Goal: Navigation & Orientation: Find specific page/section

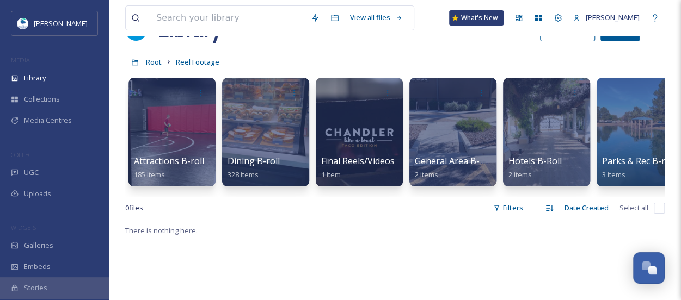
scroll to position [38, 0]
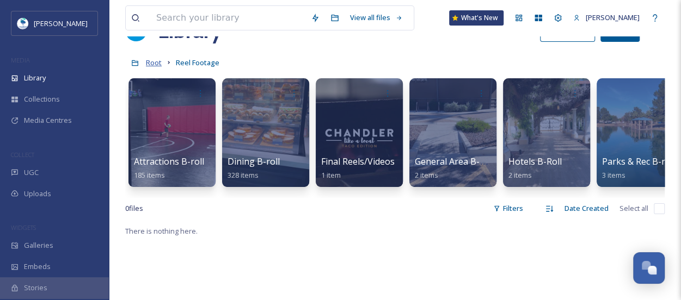
click at [155, 63] on span "Root" at bounding box center [154, 63] width 16 height 10
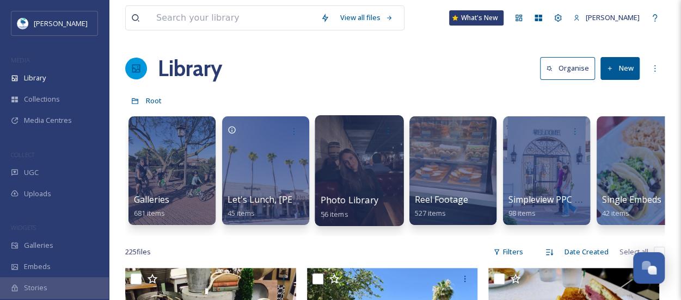
click at [364, 184] on div at bounding box center [359, 170] width 89 height 111
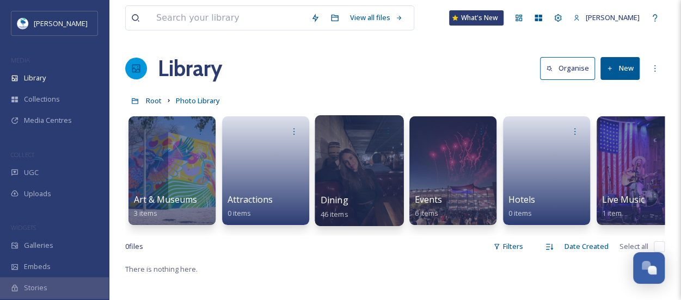
click at [379, 185] on div at bounding box center [359, 170] width 89 height 111
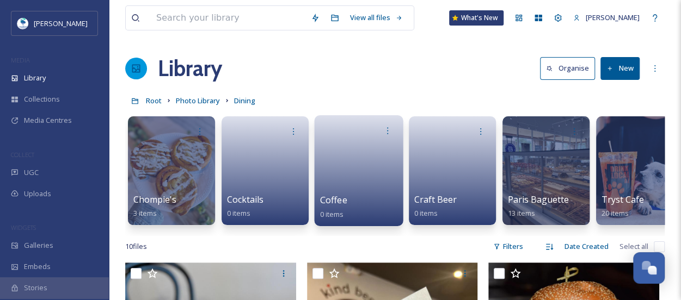
scroll to position [0, 22]
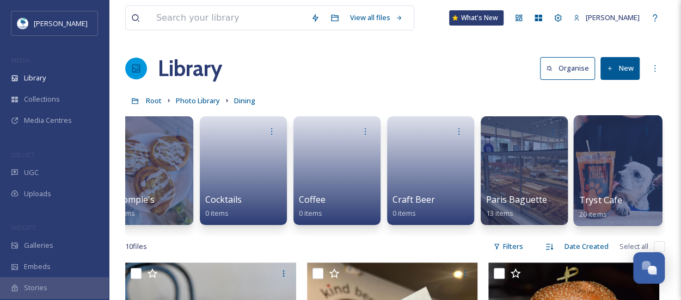
click at [631, 182] on div at bounding box center [617, 170] width 89 height 111
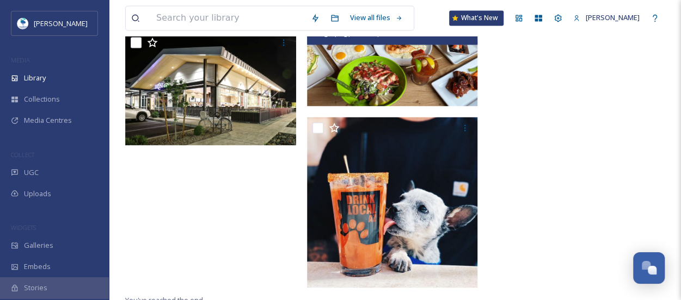
scroll to position [929, 0]
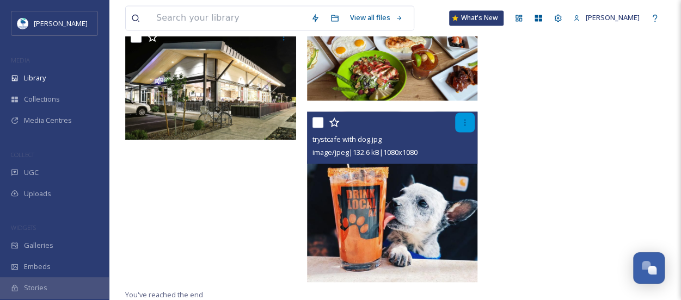
click at [470, 126] on div at bounding box center [465, 123] width 20 height 20
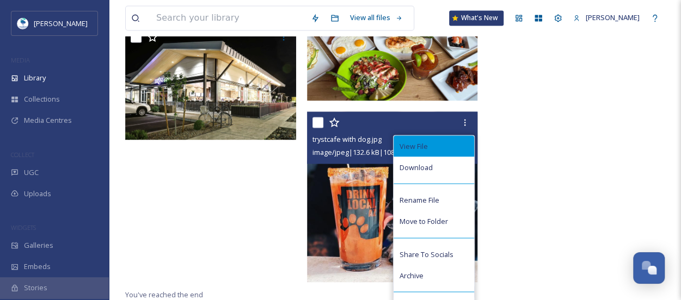
click at [442, 140] on div "View File" at bounding box center [434, 146] width 81 height 21
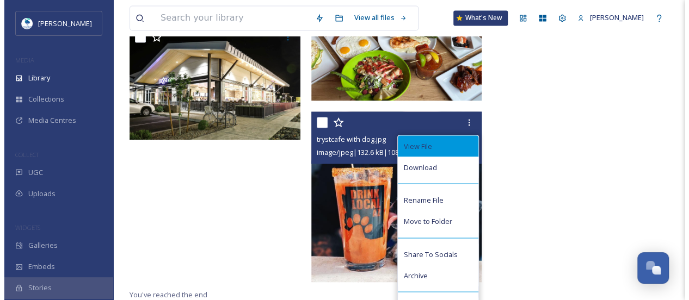
scroll to position [786, 0]
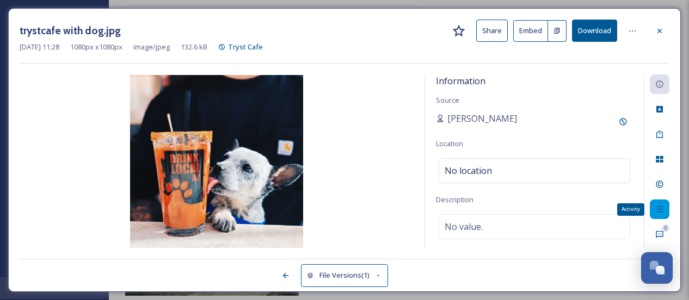
click at [662, 207] on icon at bounding box center [659, 210] width 7 height 6
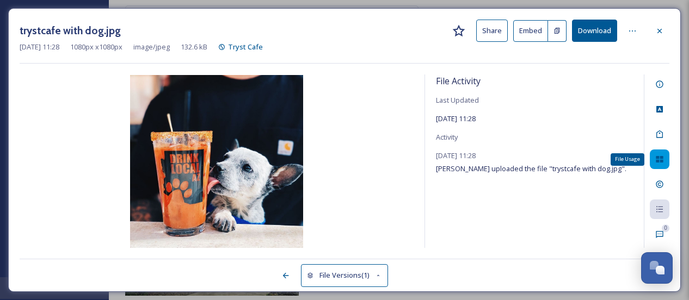
click at [661, 157] on icon at bounding box center [659, 159] width 7 height 7
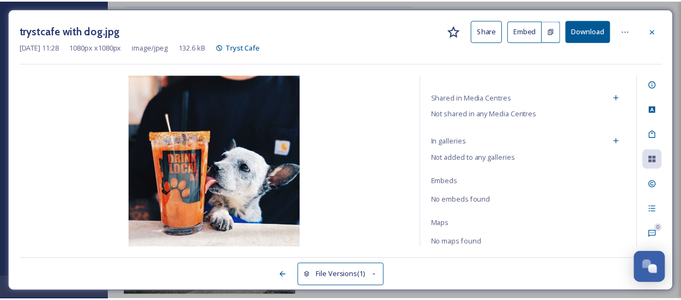
scroll to position [0, 0]
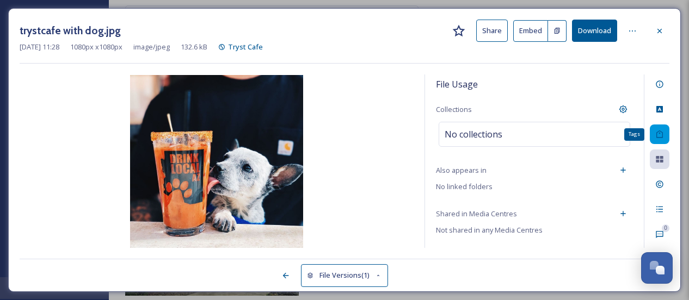
click at [661, 137] on icon at bounding box center [659, 135] width 7 height 8
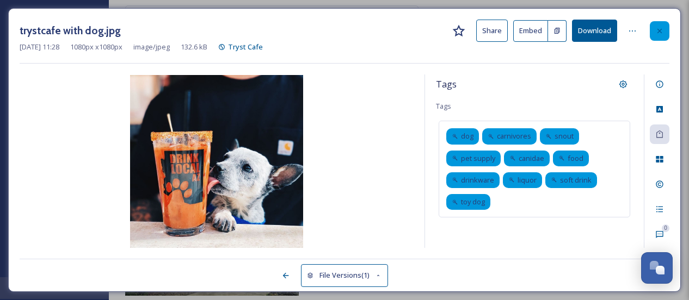
click at [661, 30] on icon at bounding box center [659, 31] width 9 height 9
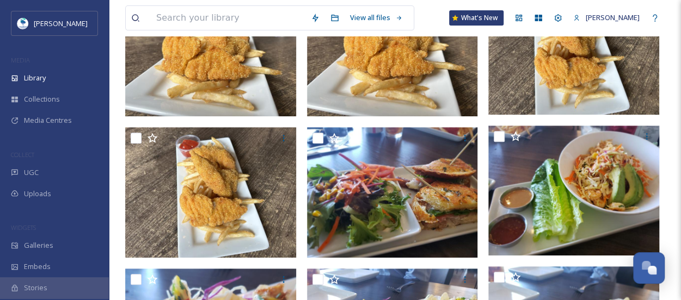
scroll to position [103, 0]
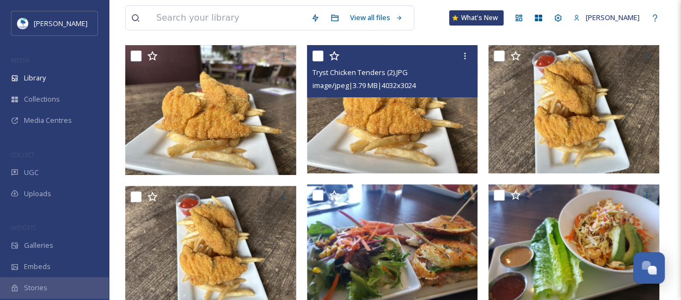
click at [433, 114] on img at bounding box center [392, 109] width 171 height 128
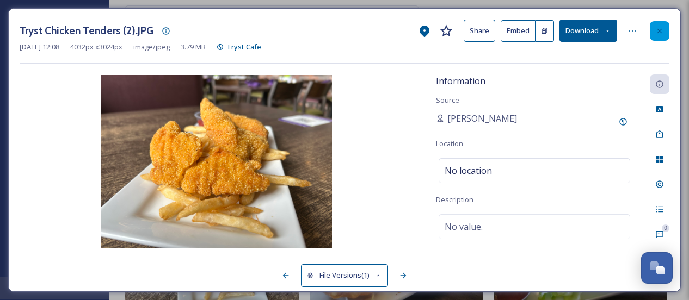
click at [670, 30] on div "Tryst Chicken Tenders (2).JPG Share Embed Download [DATE] 12:08 4032 px x 3024 …" at bounding box center [344, 150] width 673 height 284
click at [662, 31] on icon at bounding box center [659, 31] width 9 height 9
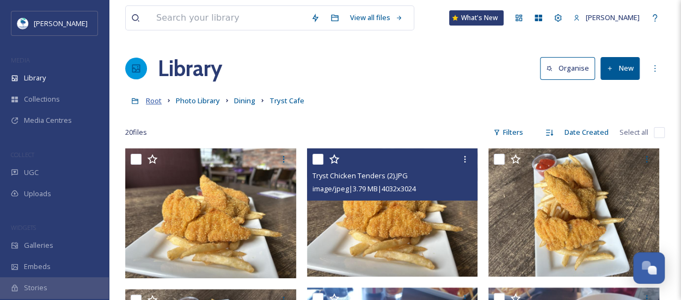
click at [146, 99] on span "Root" at bounding box center [154, 101] width 16 height 10
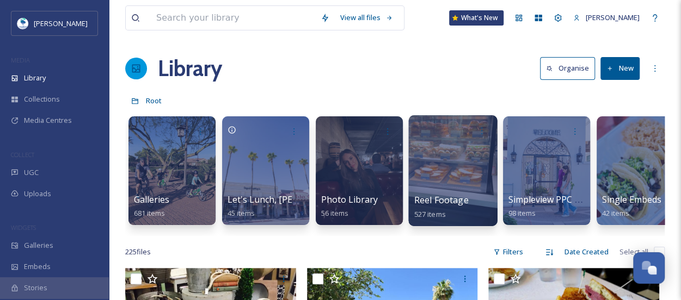
click at [444, 202] on span "Reel Footage" at bounding box center [441, 200] width 54 height 12
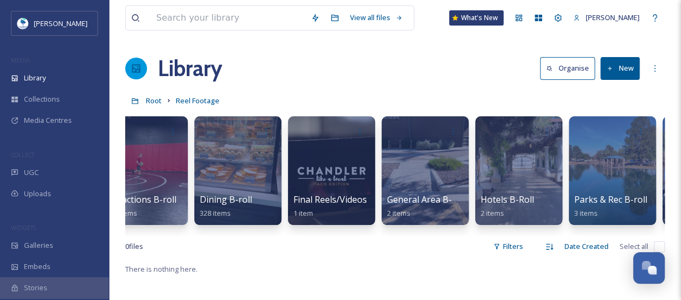
scroll to position [0, 116]
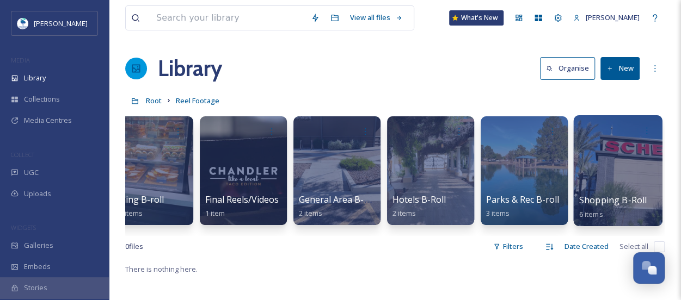
click at [636, 164] on div at bounding box center [617, 170] width 89 height 111
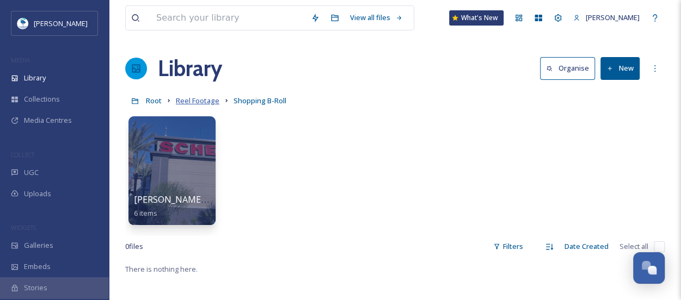
click at [189, 102] on span "Reel Footage" at bounding box center [198, 101] width 44 height 10
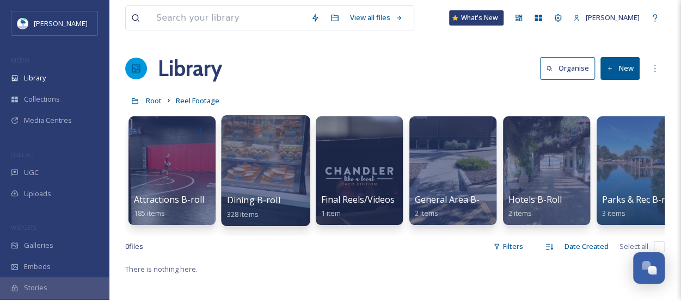
click at [254, 195] on span "Dining B-roll" at bounding box center [253, 200] width 53 height 12
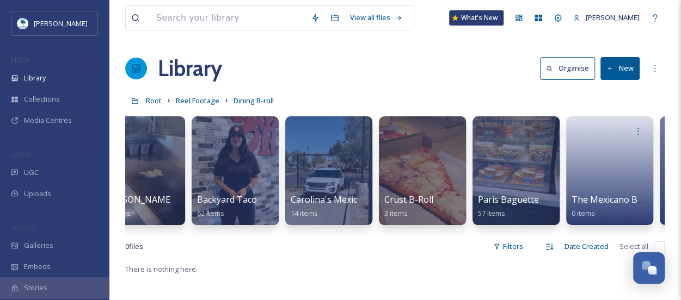
scroll to position [0, 210]
